Goal: Task Accomplishment & Management: Complete application form

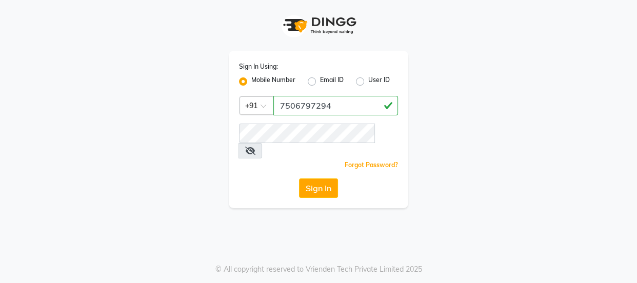
drag, startPoint x: 282, startPoint y: 104, endPoint x: 488, endPoint y: 82, distance: 206.9
click at [489, 82] on div "Sign In Using: Mobile Number Email ID User ID Country Code × [PHONE_NUMBER] Rem…" at bounding box center [318, 104] width 585 height 208
type input "7506797294"
click at [325, 182] on button "Sign In" at bounding box center [318, 189] width 39 height 20
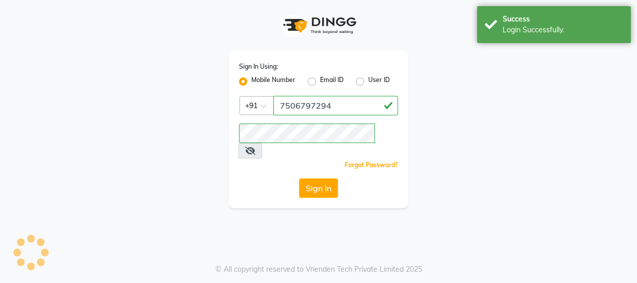
select select "service"
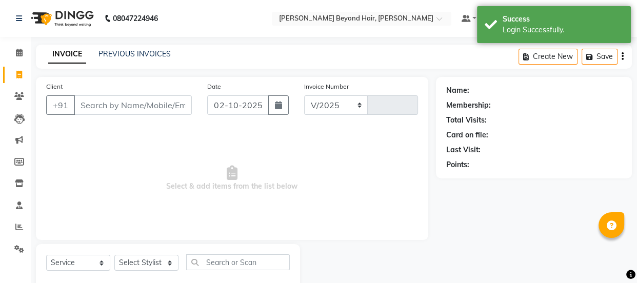
select select "6352"
type input "1230"
click at [125, 54] on link "PREVIOUS INVOICES" at bounding box center [135, 53] width 72 height 9
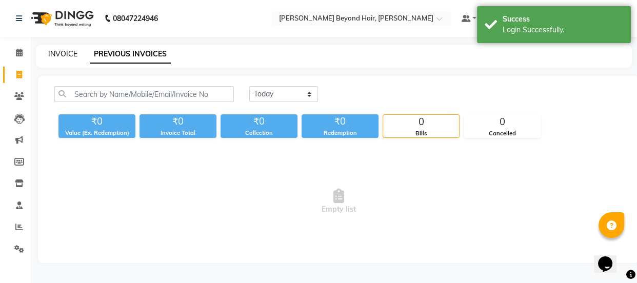
click at [59, 55] on link "INVOICE" at bounding box center [62, 53] width 29 height 9
select select "6352"
select select "service"
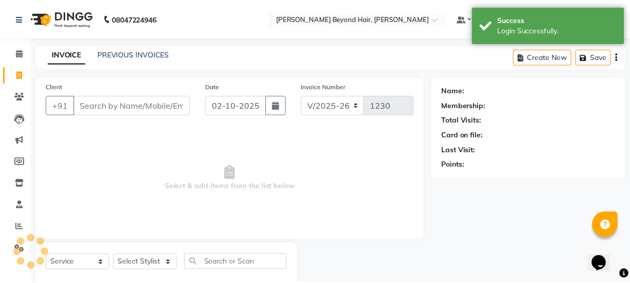
scroll to position [26, 0]
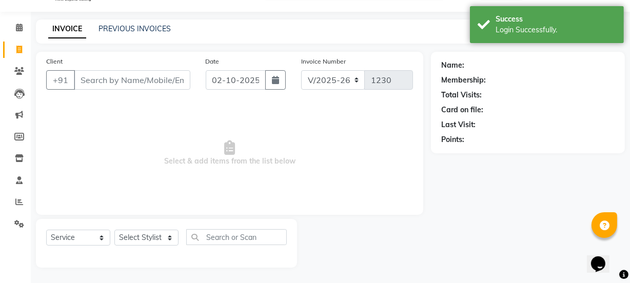
select select "48071"
click at [17, 202] on icon at bounding box center [19, 202] width 8 height 8
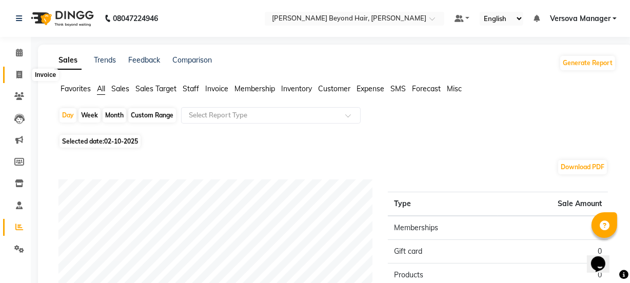
click at [20, 73] on icon at bounding box center [19, 75] width 6 height 8
select select "service"
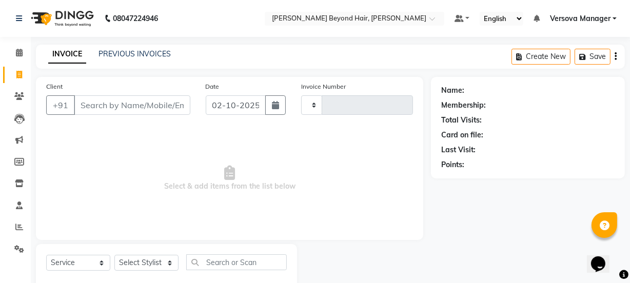
scroll to position [26, 0]
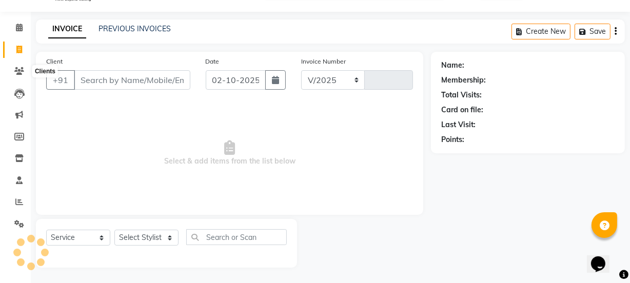
select select "6352"
type input "1230"
select select "48071"
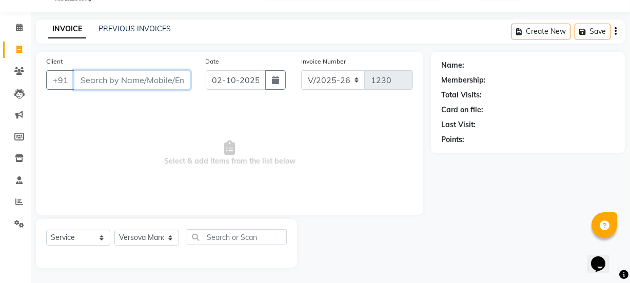
click at [113, 82] on input "Client" at bounding box center [132, 80] width 116 height 20
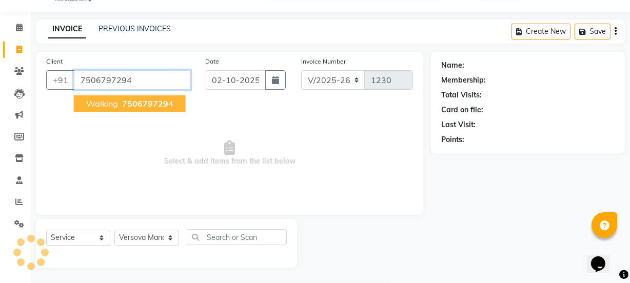
type input "7506797294"
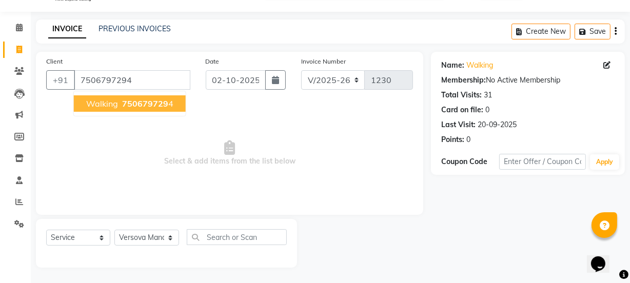
click at [144, 104] on span "750679729" at bounding box center [145, 104] width 46 height 10
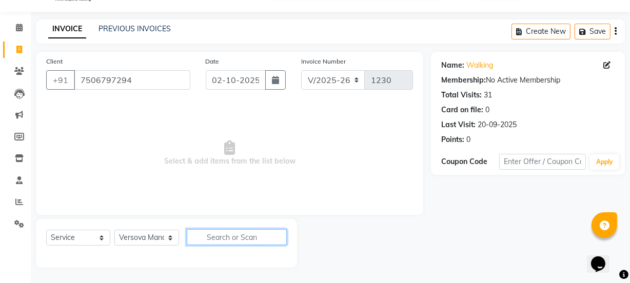
click at [228, 239] on input "text" at bounding box center [237, 237] width 100 height 16
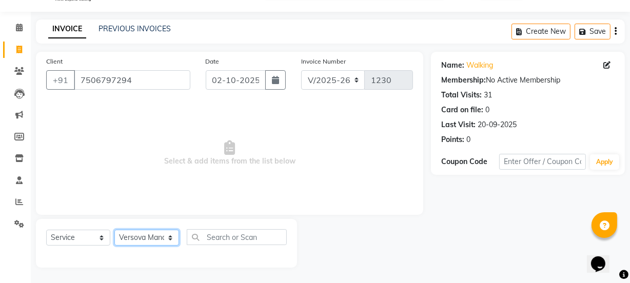
click at [165, 237] on select "Select Stylist ADMIN [PERSON_NAME] [PERSON_NAME] [PERSON_NAME] [PERSON_NAME] [P…" at bounding box center [146, 238] width 65 height 16
select select "69775"
click at [114, 230] on select "Select Stylist ADMIN [PERSON_NAME] [PERSON_NAME] [PERSON_NAME] [PERSON_NAME] [P…" at bounding box center [146, 238] width 65 height 16
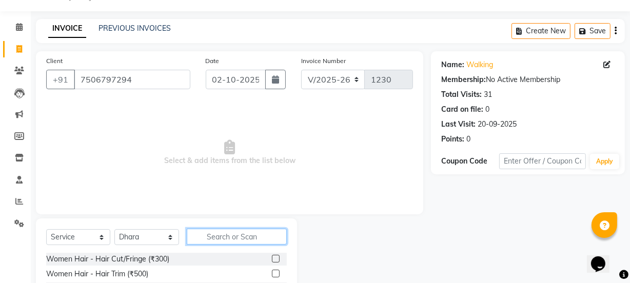
click at [242, 233] on input "text" at bounding box center [237, 237] width 100 height 16
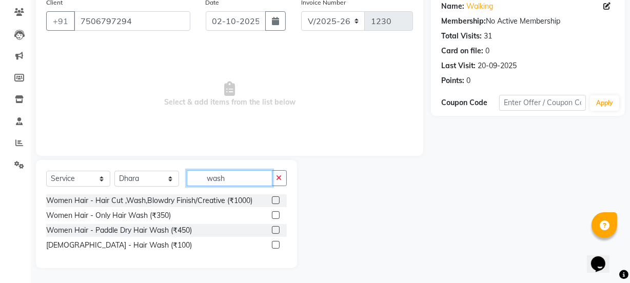
scroll to position [85, 0]
type input "wash"
click at [279, 229] on label at bounding box center [276, 230] width 8 height 8
click at [279, 229] on input "checkbox" at bounding box center [275, 230] width 7 height 7
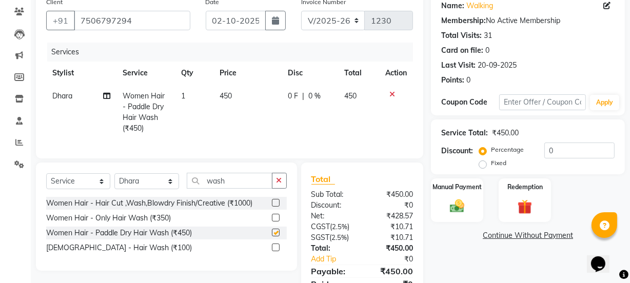
checkbox input "false"
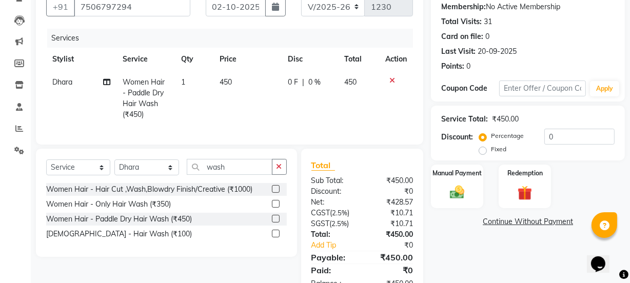
scroll to position [138, 0]
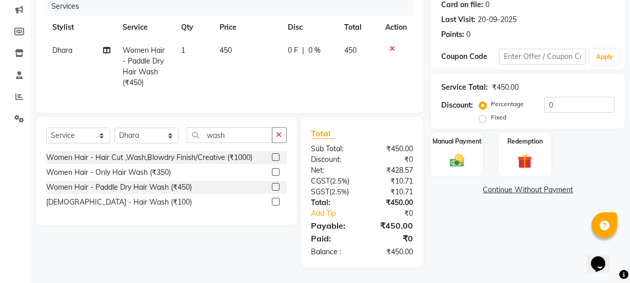
click at [444, 174] on div "Name: Walking Membership: No Active Membership Total Visits: 31 Card on file: 0…" at bounding box center [532, 107] width 202 height 321
click at [472, 151] on div "Manual Payment" at bounding box center [457, 155] width 54 height 46
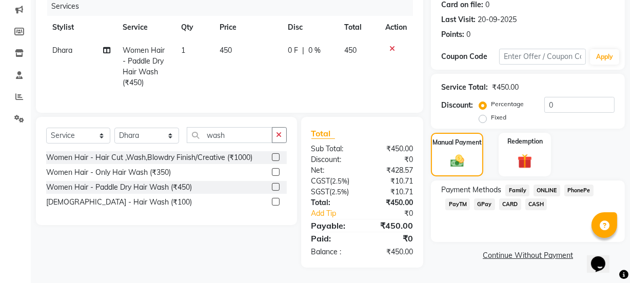
click at [539, 199] on span "CASH" at bounding box center [536, 205] width 22 height 12
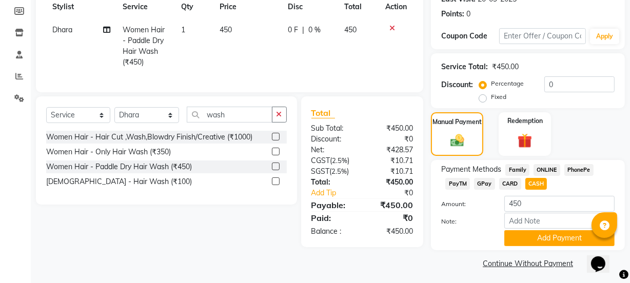
scroll to position [154, 0]
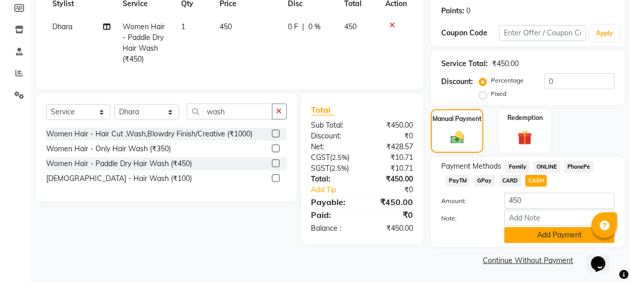
click at [540, 236] on button "Add Payment" at bounding box center [559, 235] width 110 height 16
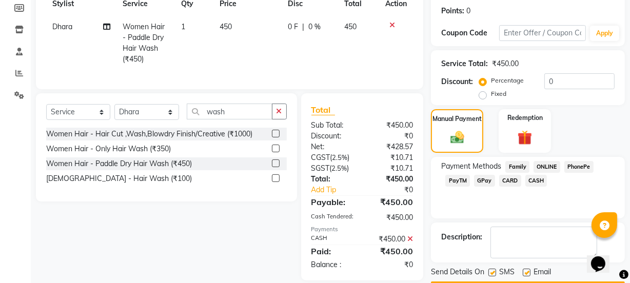
click at [492, 269] on label at bounding box center [493, 273] width 8 height 8
click at [492, 270] on input "checkbox" at bounding box center [492, 273] width 7 height 7
checkbox input "false"
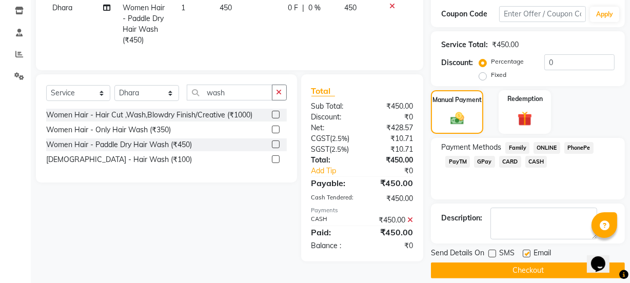
scroll to position [183, 0]
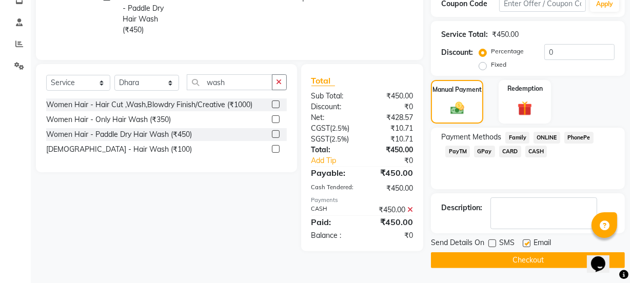
click at [539, 261] on button "Checkout" at bounding box center [528, 260] width 194 height 16
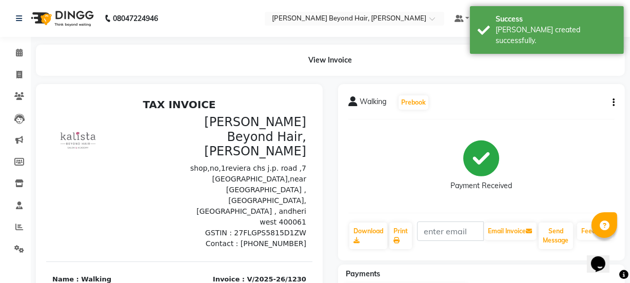
select select "service"
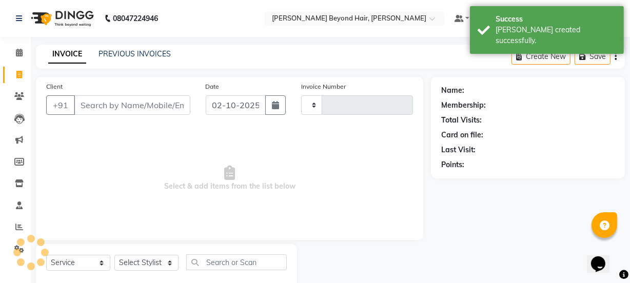
scroll to position [26, 0]
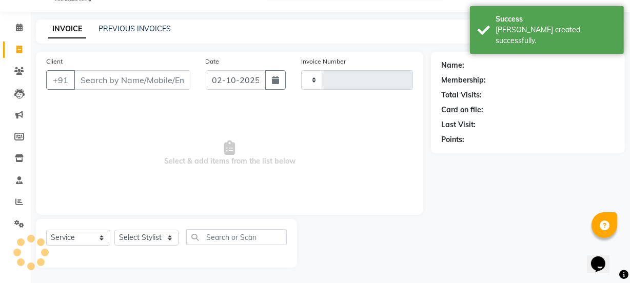
type input "1231"
select select "6352"
select select "48071"
click at [121, 26] on link "PREVIOUS INVOICES" at bounding box center [135, 28] width 72 height 9
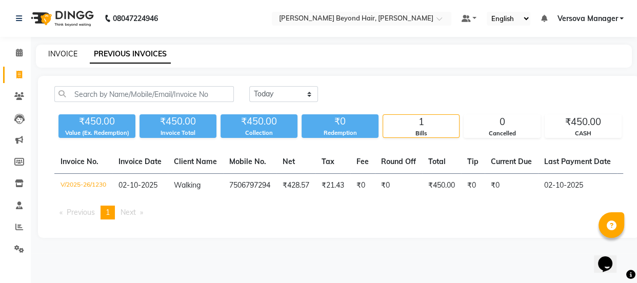
click at [55, 50] on link "INVOICE" at bounding box center [62, 53] width 29 height 9
select select "service"
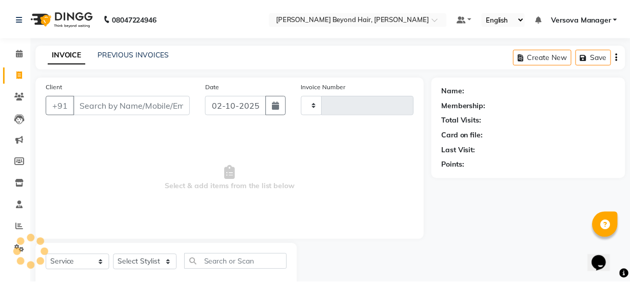
scroll to position [26, 0]
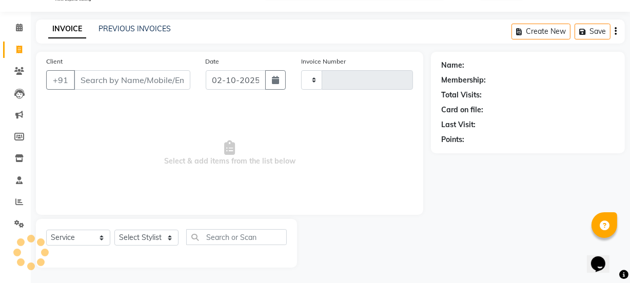
type input "1231"
select select "6352"
click at [138, 238] on select "Select Stylist" at bounding box center [146, 238] width 64 height 16
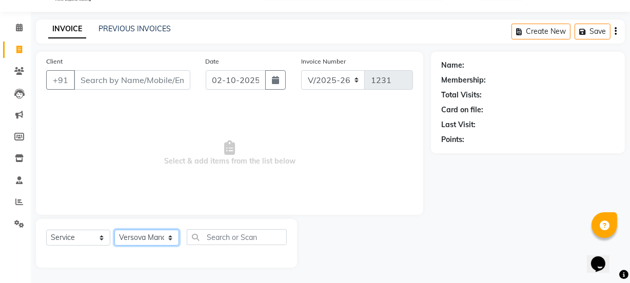
select select "47583"
click at [114, 230] on select "Select Stylist ADMIN [PERSON_NAME] [PERSON_NAME] [PERSON_NAME] [PERSON_NAME] [P…" at bounding box center [146, 238] width 65 height 16
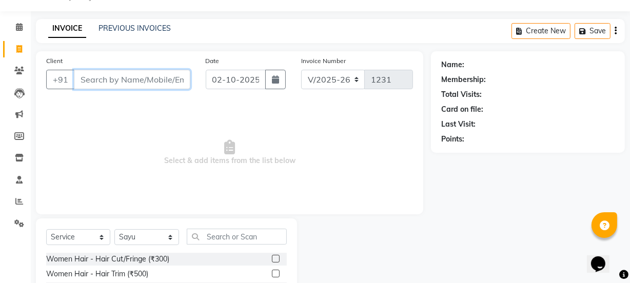
click at [118, 82] on input "Client" at bounding box center [132, 80] width 116 height 20
click at [110, 77] on input "Client" at bounding box center [132, 80] width 116 height 20
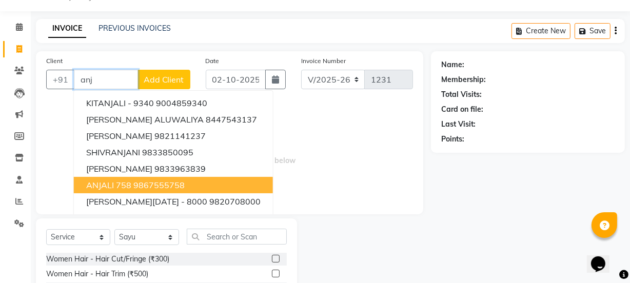
click at [173, 188] on ngb-highlight "9867555758" at bounding box center [158, 185] width 51 height 10
type input "9867555758"
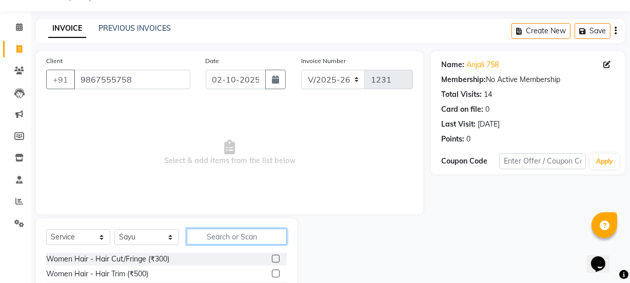
click at [241, 237] on input "text" at bounding box center [237, 237] width 100 height 16
type input "tou"
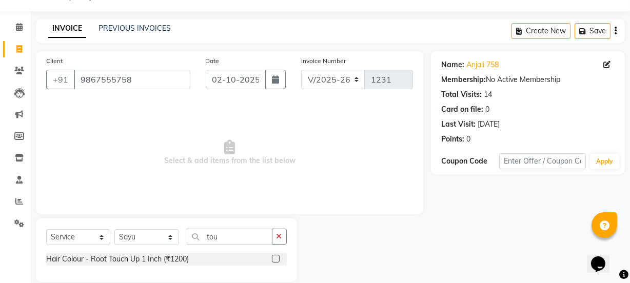
click at [277, 260] on label at bounding box center [276, 259] width 8 height 8
click at [277, 260] on input "checkbox" at bounding box center [275, 259] width 7 height 7
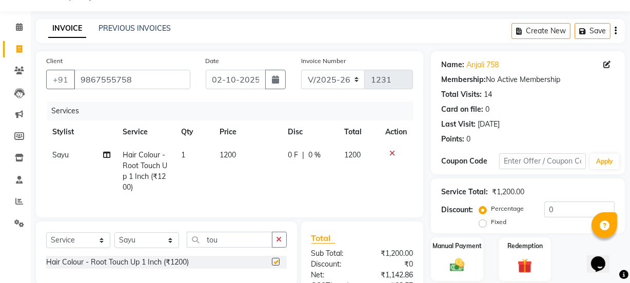
checkbox input "false"
click at [280, 243] on icon "button" at bounding box center [280, 239] width 6 height 7
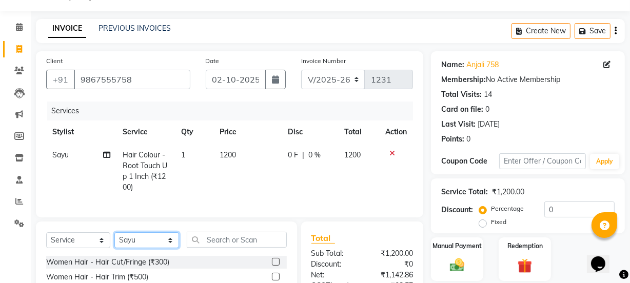
click at [149, 248] on select "Select Stylist ADMIN [PERSON_NAME] [PERSON_NAME] [PERSON_NAME] [PERSON_NAME] [P…" at bounding box center [146, 240] width 65 height 16
select select "47588"
click at [114, 240] on select "Select Stylist ADMIN [PERSON_NAME] [PERSON_NAME] [PERSON_NAME] [PERSON_NAME] [P…" at bounding box center [146, 240] width 65 height 16
click at [244, 248] on input "text" at bounding box center [237, 240] width 100 height 16
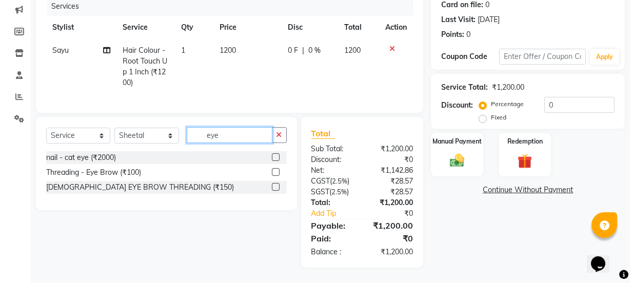
scroll to position [138, 0]
type input "eye"
click at [274, 173] on label at bounding box center [276, 172] width 8 height 8
click at [274, 173] on input "checkbox" at bounding box center [275, 172] width 7 height 7
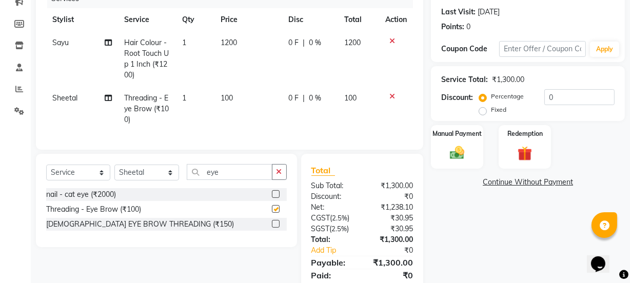
checkbox input "false"
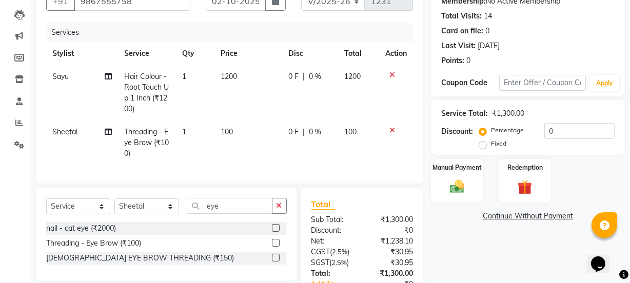
scroll to position [182, 0]
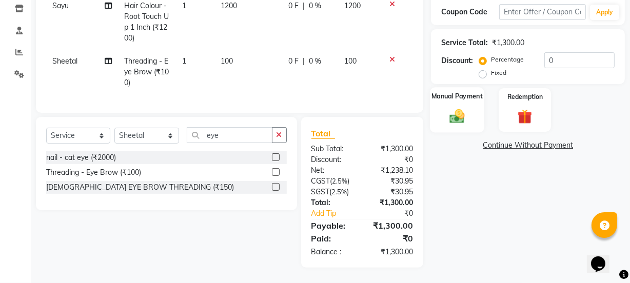
click at [469, 107] on img at bounding box center [457, 115] width 25 height 17
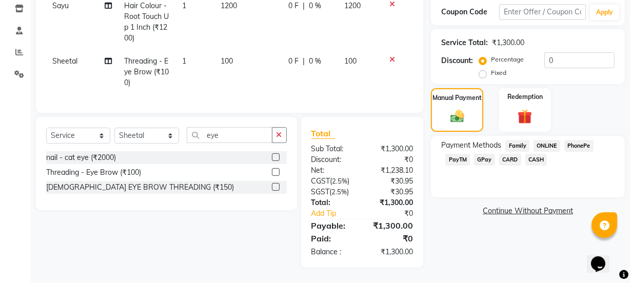
click at [536, 154] on span "CASH" at bounding box center [536, 160] width 22 height 12
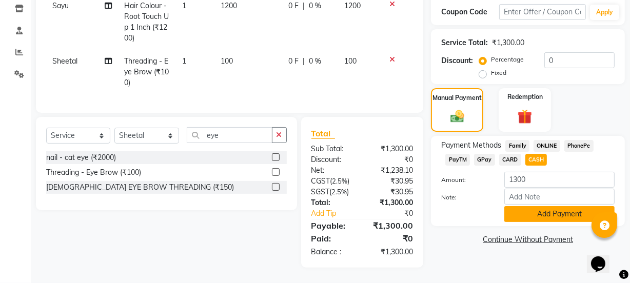
click at [539, 207] on button "Add Payment" at bounding box center [559, 214] width 110 height 16
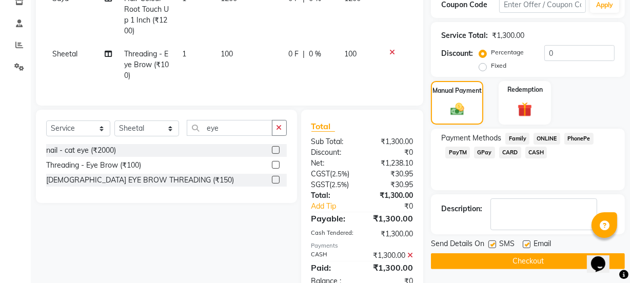
click at [493, 243] on label at bounding box center [493, 245] width 8 height 8
click at [493, 243] on input "checkbox" at bounding box center [492, 245] width 7 height 7
checkbox input "false"
click at [538, 262] on button "Checkout" at bounding box center [528, 262] width 194 height 16
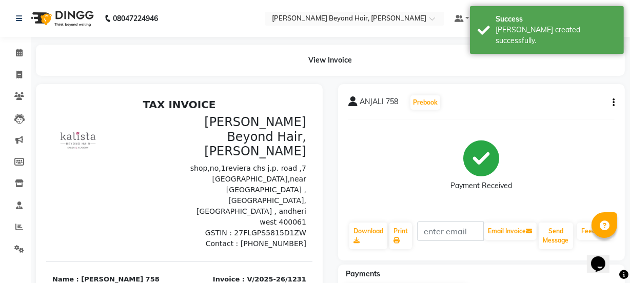
select select "service"
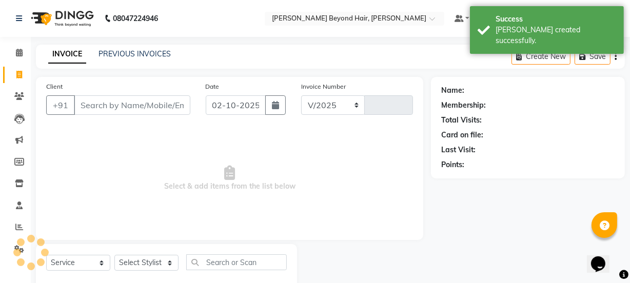
select select "6352"
type input "1232"
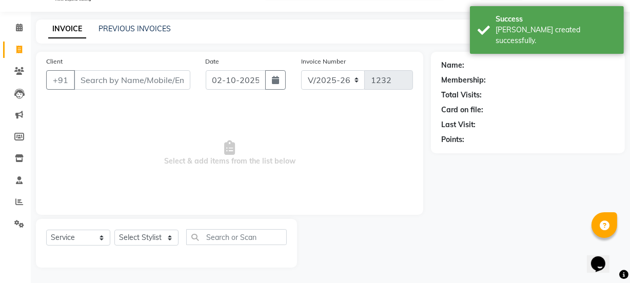
select select "48071"
